Goal: Task Accomplishment & Management: Manage account settings

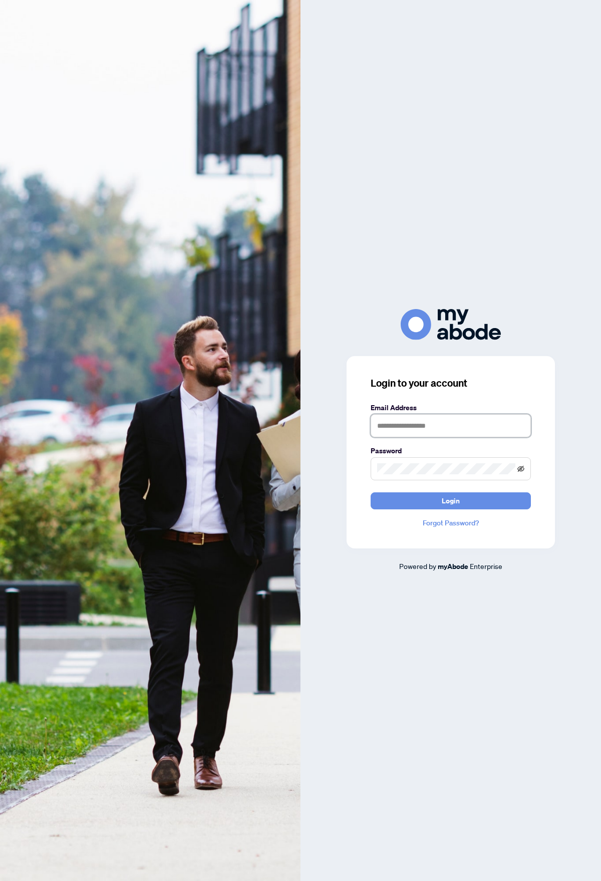
type input "**********"
click at [520, 469] on icon "eye-invisible" at bounding box center [520, 468] width 7 height 6
click at [450, 493] on span "Login" at bounding box center [451, 501] width 18 height 16
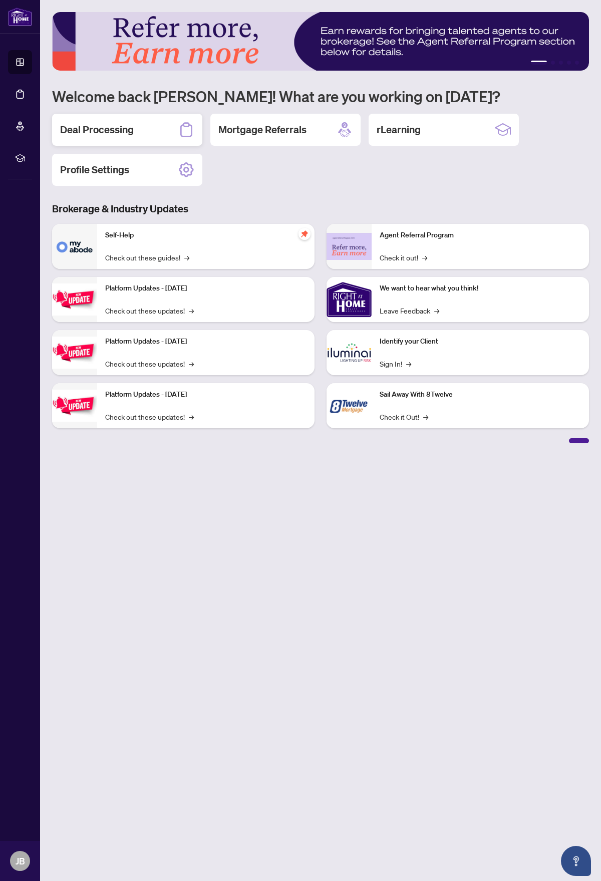
click at [124, 128] on h2 "Deal Processing" at bounding box center [97, 130] width 74 height 14
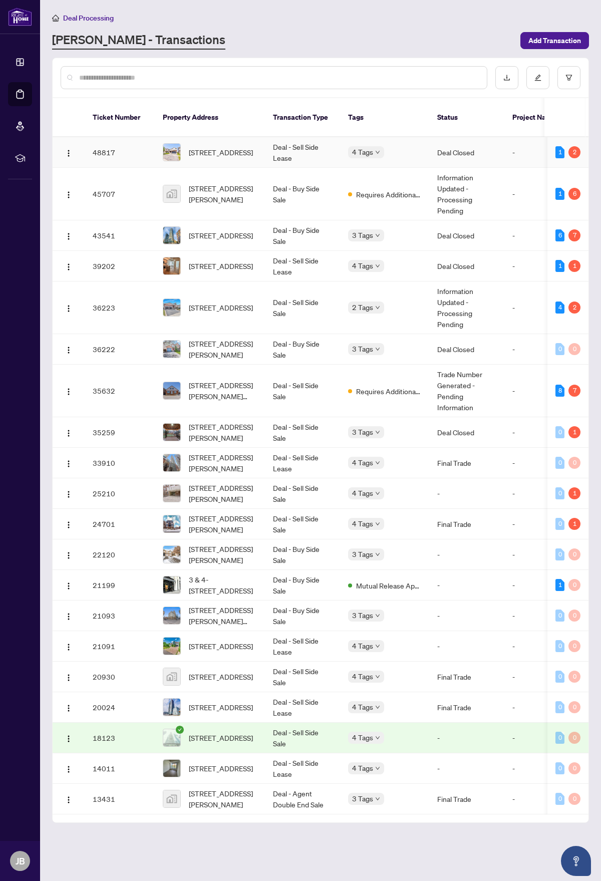
click at [263, 138] on td "[STREET_ADDRESS]" at bounding box center [210, 152] width 110 height 31
click at [226, 183] on span "[STREET_ADDRESS][PERSON_NAME]" at bounding box center [223, 194] width 68 height 22
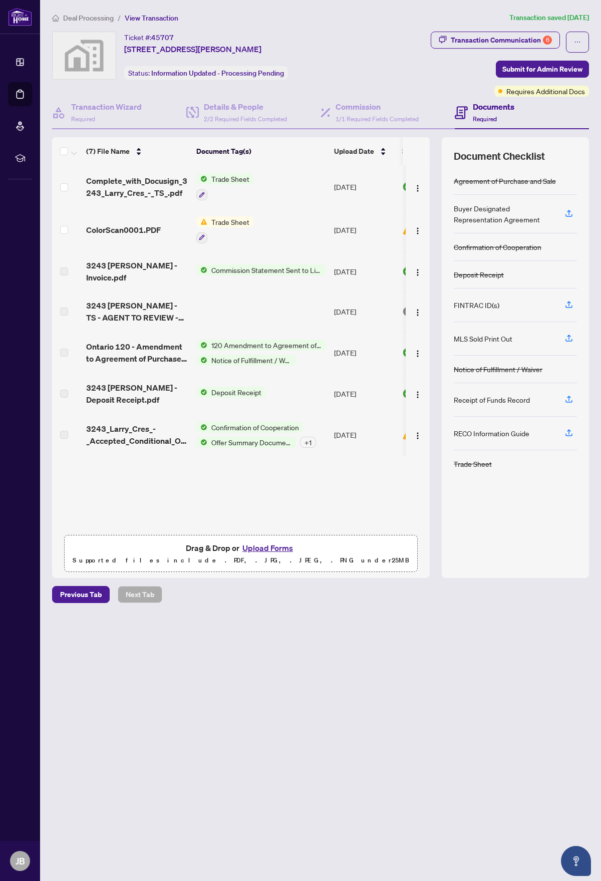
scroll to position [1, 0]
click at [216, 219] on span "Trade Sheet" at bounding box center [230, 221] width 46 height 11
click at [127, 226] on span "ColorScan0001.PDF" at bounding box center [123, 229] width 75 height 12
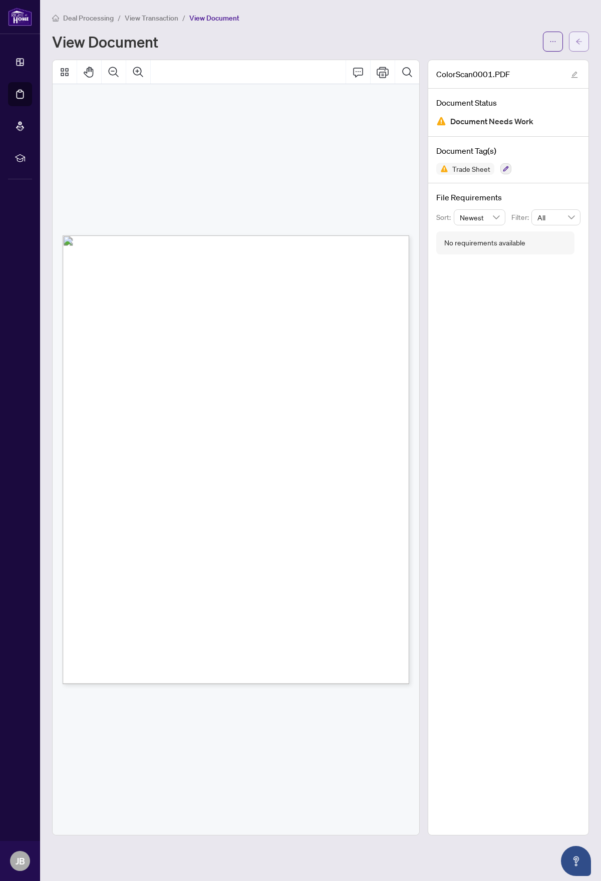
click at [576, 40] on icon "arrow-left" at bounding box center [579, 42] width 6 height 6
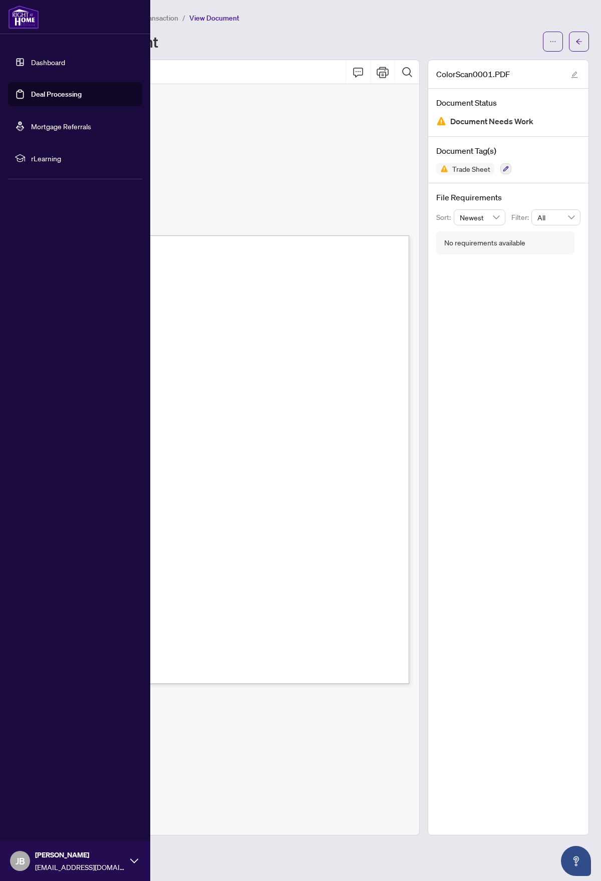
click at [31, 93] on link "Deal Processing" at bounding box center [56, 94] width 51 height 9
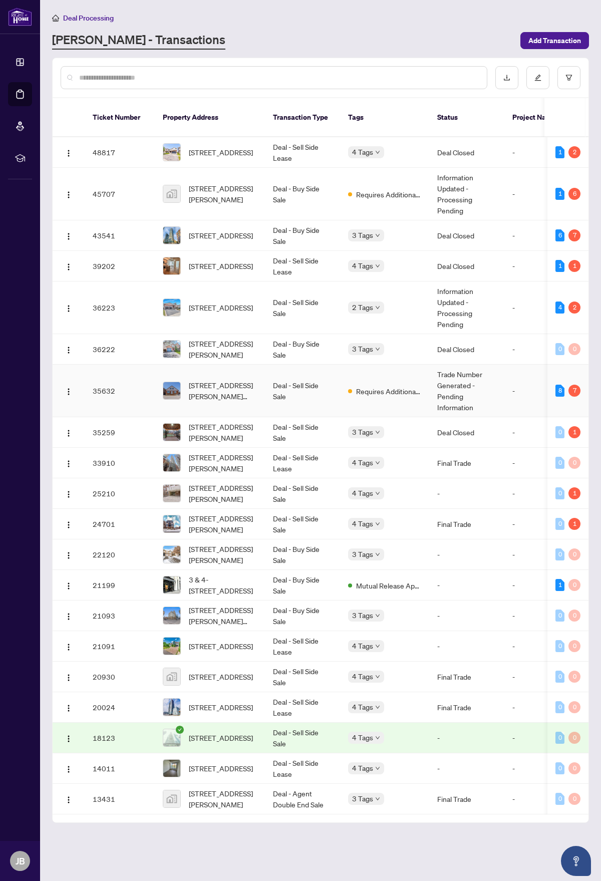
click at [339, 378] on td "Deal - Sell Side Sale" at bounding box center [302, 391] width 75 height 53
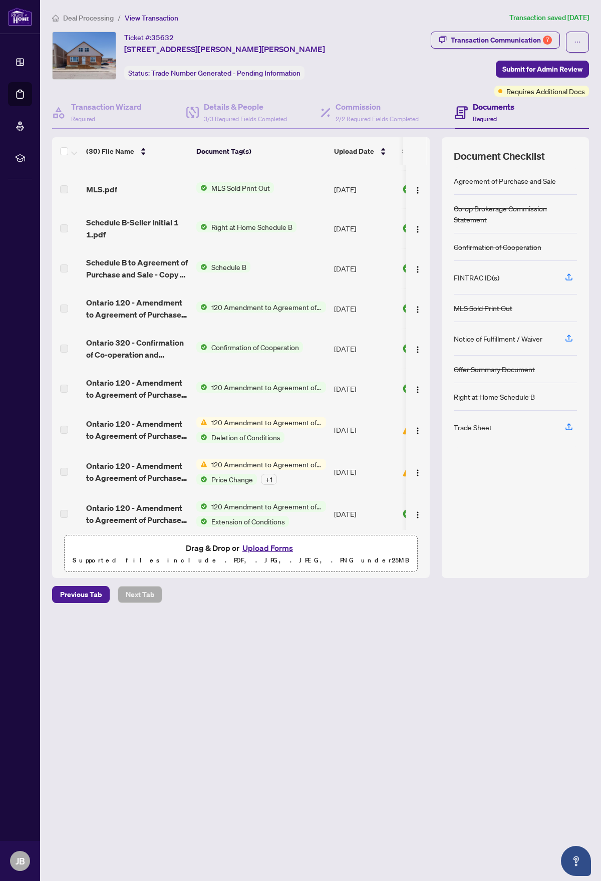
scroll to position [91, 0]
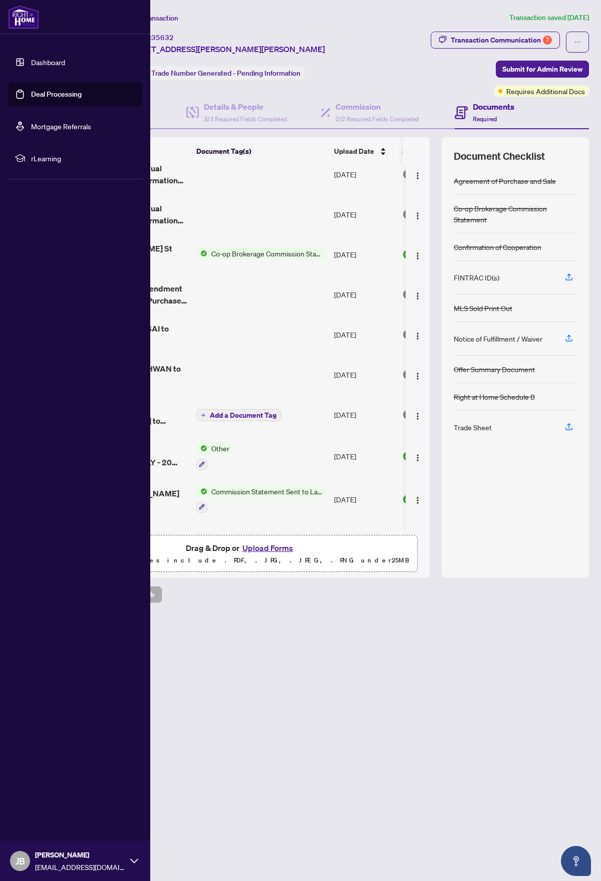
click at [34, 94] on link "Deal Processing" at bounding box center [56, 94] width 51 height 9
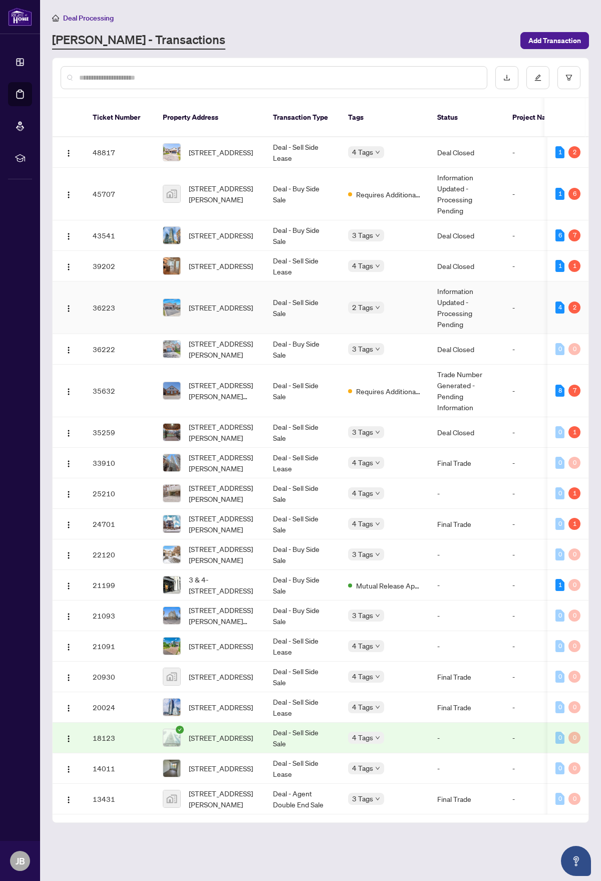
click at [424, 297] on td "2 Tags" at bounding box center [384, 307] width 89 height 53
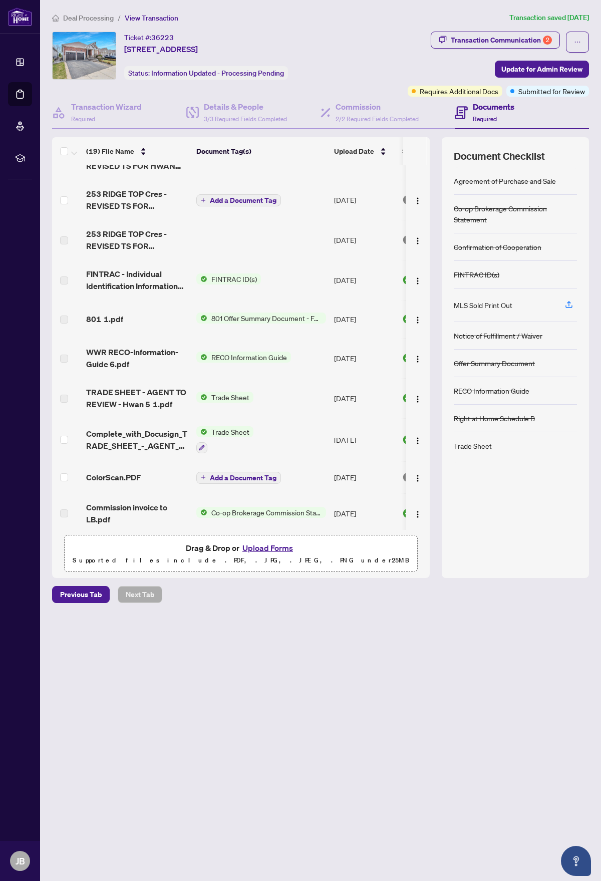
scroll to position [50, 0]
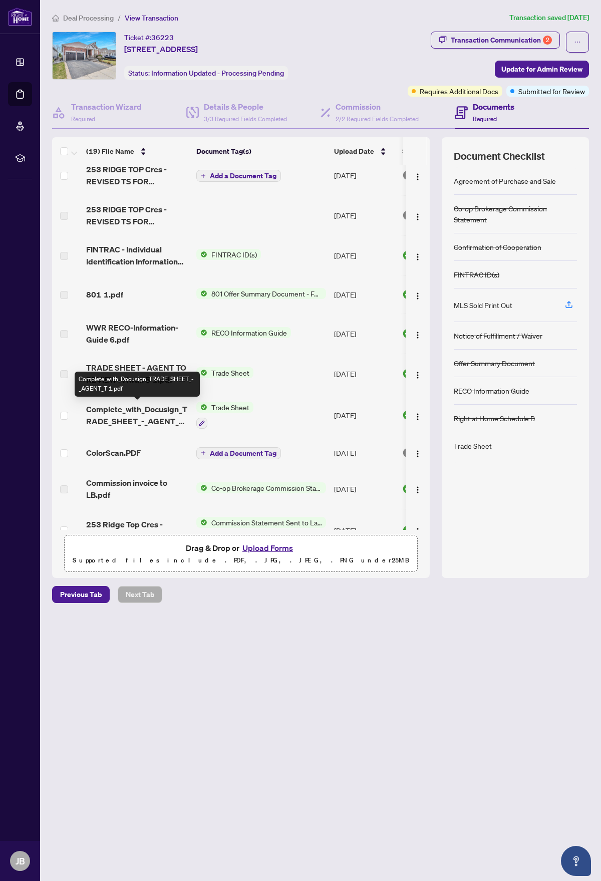
click at [165, 403] on span "Complete_with_Docusign_TRADE_SHEET_-_AGENT_T 1.pdf" at bounding box center [137, 415] width 102 height 24
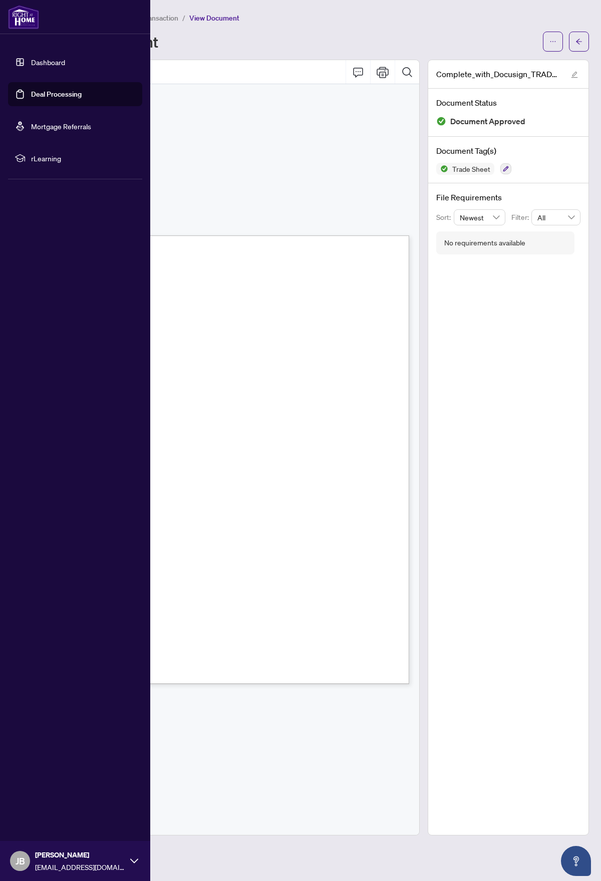
click at [46, 92] on link "Deal Processing" at bounding box center [56, 94] width 51 height 9
